Goal: Task Accomplishment & Management: Use online tool/utility

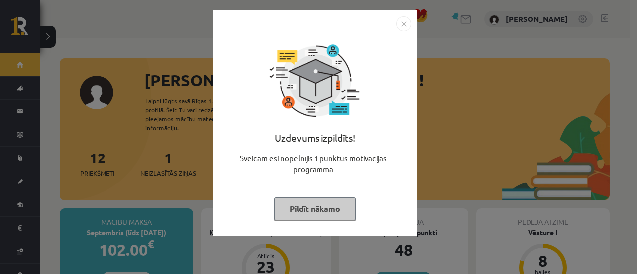
click at [402, 21] on img "Close" at bounding box center [403, 23] width 15 height 15
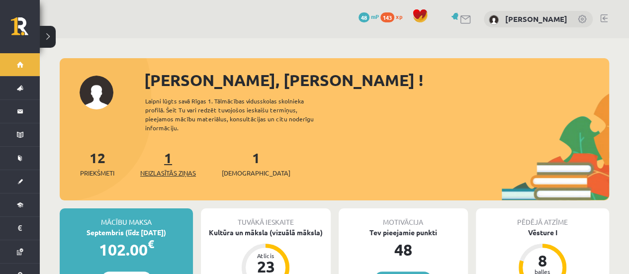
click at [174, 155] on link "1 Neizlasītās ziņas" at bounding box center [168, 163] width 56 height 29
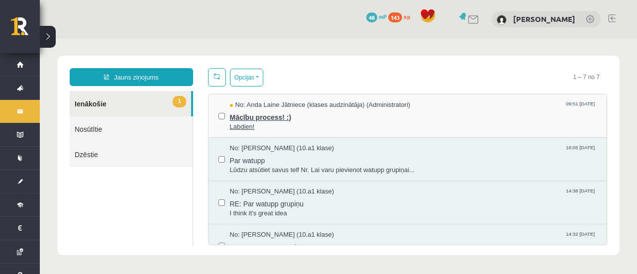
click at [295, 112] on span "Mācību process! :)" at bounding box center [413, 116] width 367 height 12
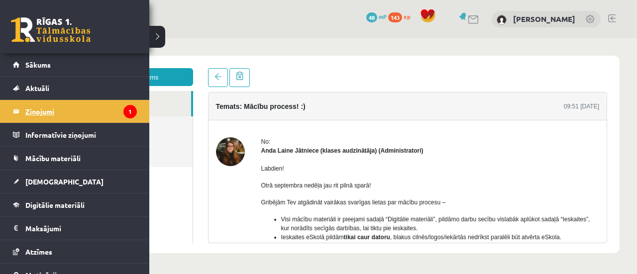
click at [34, 112] on legend "Ziņojumi 1" at bounding box center [80, 111] width 111 height 23
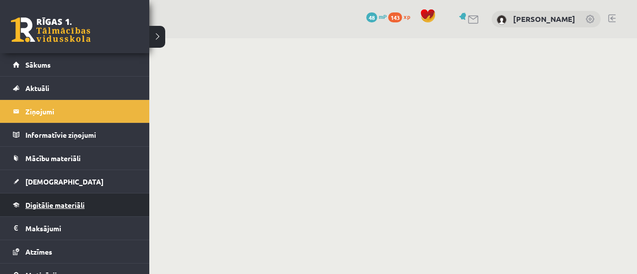
click at [46, 206] on span "Digitālie materiāli" at bounding box center [54, 204] width 59 height 9
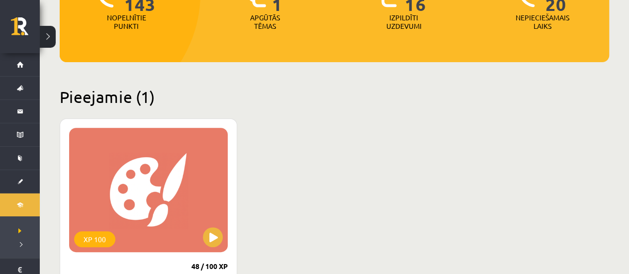
scroll to position [166, 0]
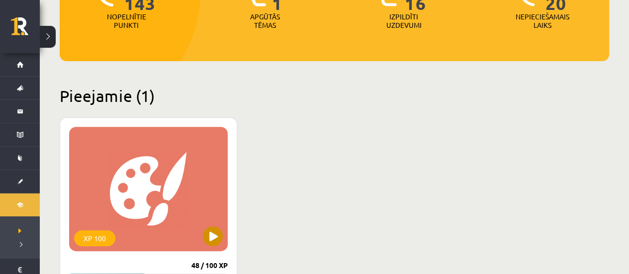
click at [164, 198] on div "XP 100" at bounding box center [148, 189] width 159 height 124
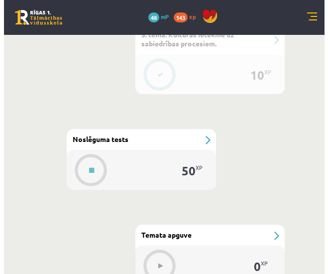
scroll to position [1089, 0]
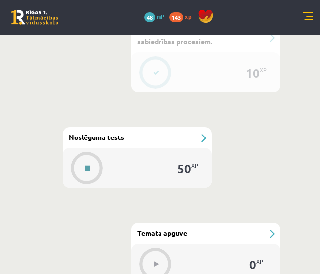
click at [92, 157] on button at bounding box center [87, 168] width 23 height 23
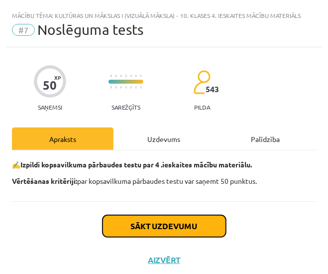
click at [132, 216] on button "Sākt uzdevumu" at bounding box center [163, 226] width 123 height 22
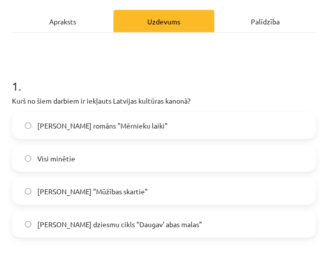
scroll to position [134, 0]
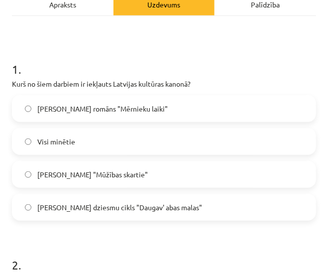
click at [109, 141] on label "Visi minētie" at bounding box center [164, 141] width 302 height 25
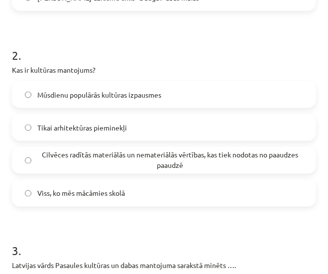
scroll to position [347, 0]
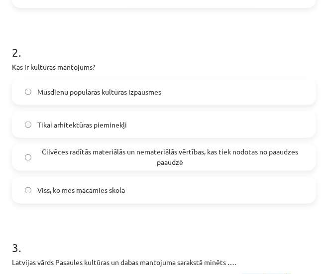
click at [26, 160] on label "Cilvēces radītās materiālās un nemateriālās vērtības, kas tiek nodotas no paaud…" at bounding box center [164, 157] width 302 height 25
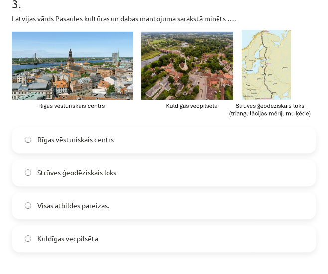
scroll to position [596, 0]
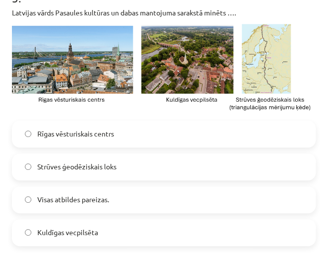
click at [144, 201] on label "Visas atbildes pareizas." at bounding box center [164, 199] width 302 height 25
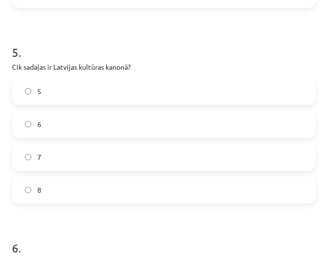
scroll to position [1039, 0]
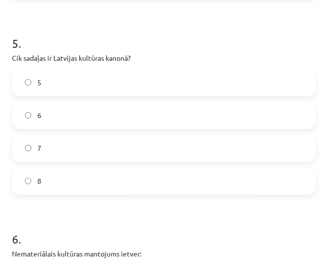
click at [81, 147] on label "7" at bounding box center [164, 148] width 302 height 25
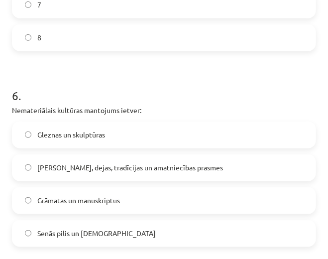
scroll to position [1201, 0]
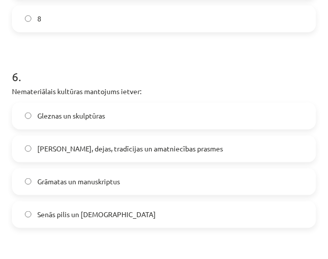
click at [52, 148] on span "Dziesmas, dejas, tradīcijas un amatniecības prasmes" at bounding box center [130, 148] width 186 height 10
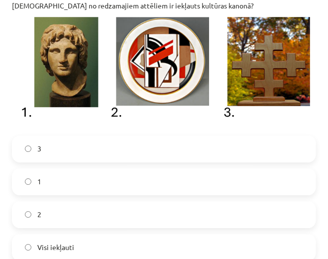
scroll to position [1678, 0]
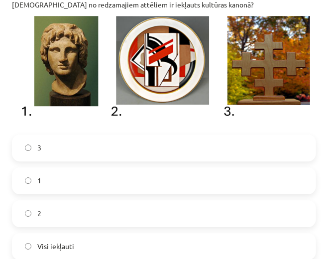
click at [34, 206] on label "2" at bounding box center [164, 213] width 302 height 25
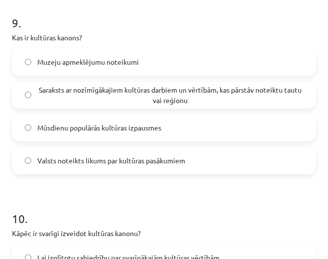
scroll to position [1960, 0]
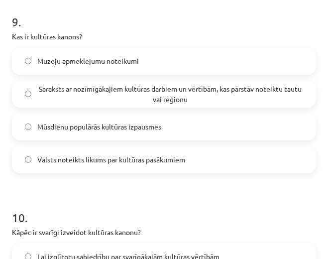
click at [74, 93] on span "Saraksts ar nozīmīgākajiem kultūras darbiem un vērtībām, kas pārstāv noteiktu t…" at bounding box center [170, 94] width 266 height 21
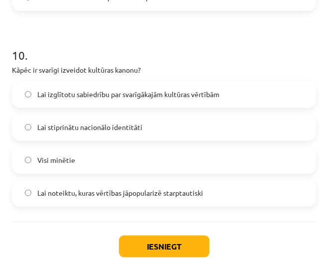
scroll to position [2123, 0]
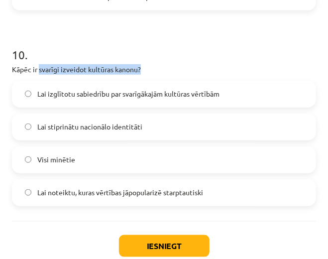
drag, startPoint x: 140, startPoint y: 61, endPoint x: 38, endPoint y: 63, distance: 101.5
click at [38, 64] on p "Kāpēc ir svarīgi izveidot kultūras kanonu?" at bounding box center [164, 69] width 304 height 10
copy p "svarīgi izveidot kultūras kanonu?"
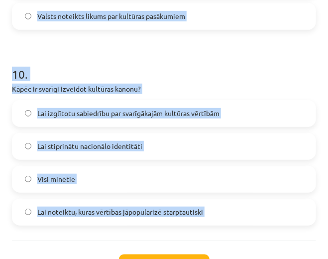
scroll to position [2141, 0]
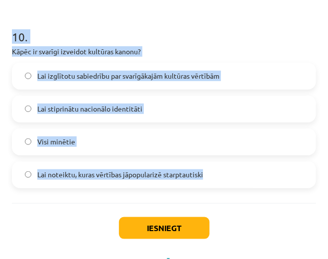
drag, startPoint x: 13, startPoint y: 199, endPoint x: 211, endPoint y: 163, distance: 201.7
copy form "1 . Kurš no šiem darbiem ir iekļauts Latvijas kultūras kanonā? Brāļu Kaudzīšu r…"
click at [223, 32] on h1 "10 ." at bounding box center [164, 27] width 304 height 31
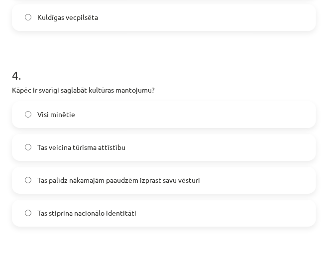
scroll to position [822, 0]
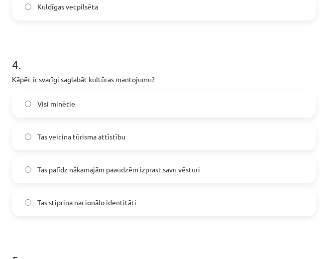
click at [111, 99] on label "Visi minētie" at bounding box center [164, 104] width 302 height 25
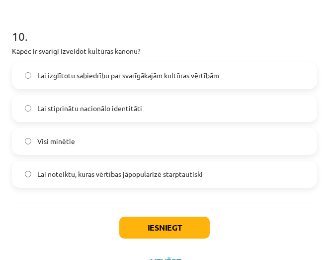
scroll to position [2161, 0]
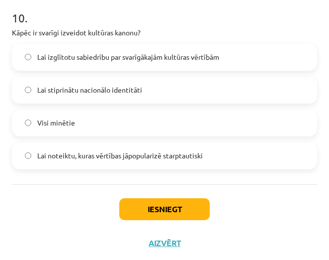
click at [157, 113] on label "Visi minētie" at bounding box center [164, 122] width 303 height 25
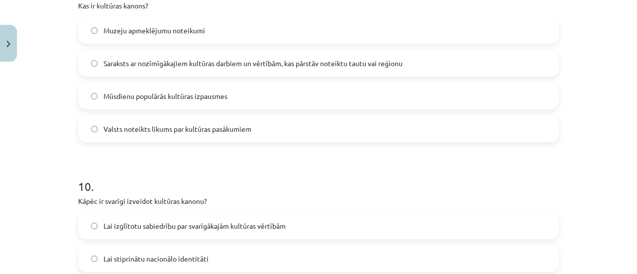
scroll to position [2217, 0]
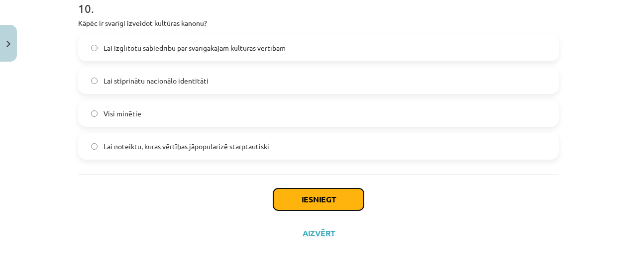
click at [351, 196] on button "Iesniegt" at bounding box center [318, 200] width 91 height 22
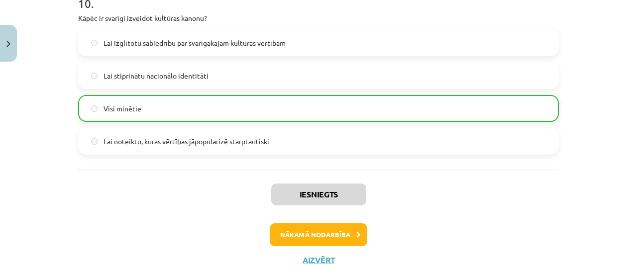
scroll to position [2225, 0]
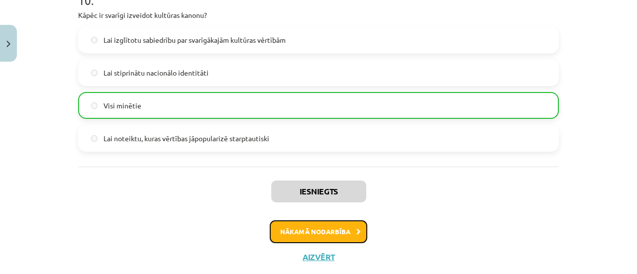
click at [335, 225] on button "Nākamā nodarbība" at bounding box center [318, 231] width 97 height 23
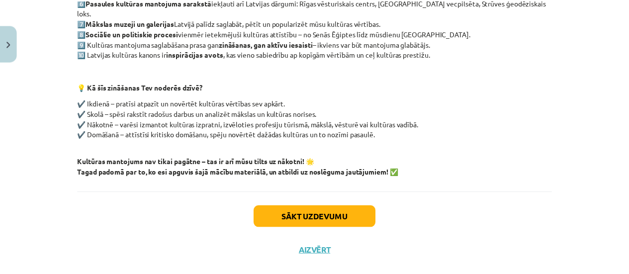
scroll to position [274, 0]
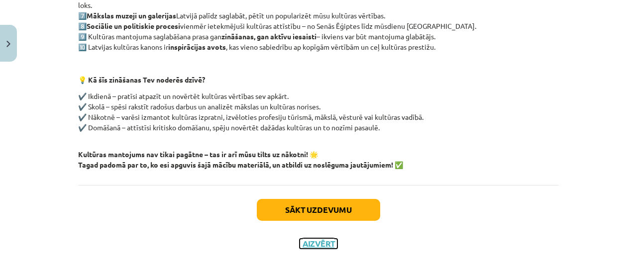
click at [312, 239] on button "Aizvērt" at bounding box center [318, 244] width 38 height 10
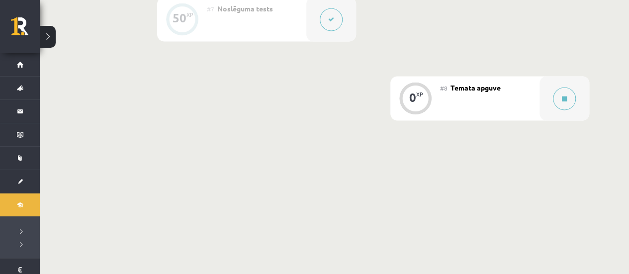
scroll to position [868, 0]
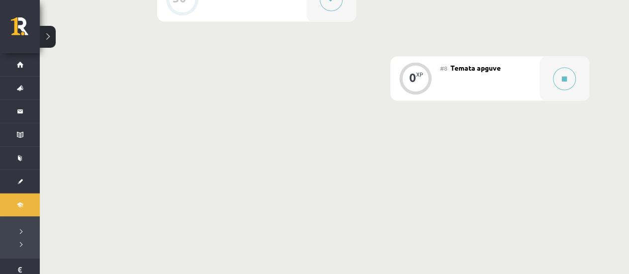
click at [523, 74] on div "#8 Temata apguve" at bounding box center [489, 78] width 99 height 44
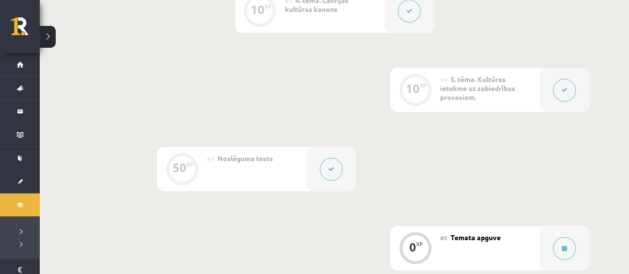
scroll to position [706, 0]
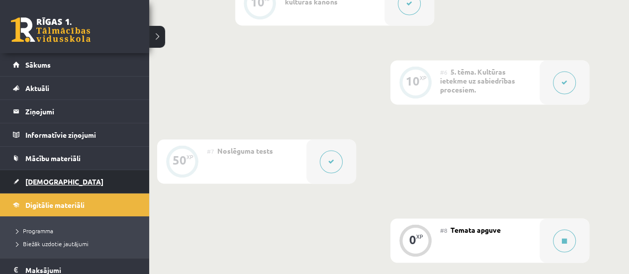
click at [49, 179] on span "[DEMOGRAPHIC_DATA]" at bounding box center [64, 181] width 78 height 9
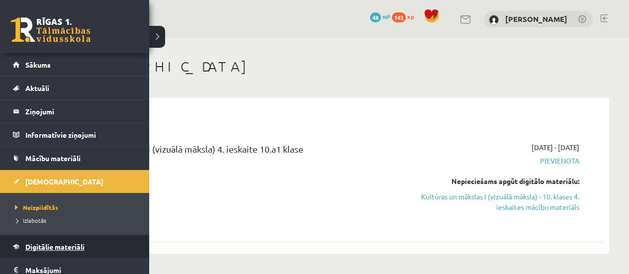
click at [47, 235] on link "Digitālie materiāli" at bounding box center [75, 246] width 124 height 23
